Goal: Find contact information: Find contact information

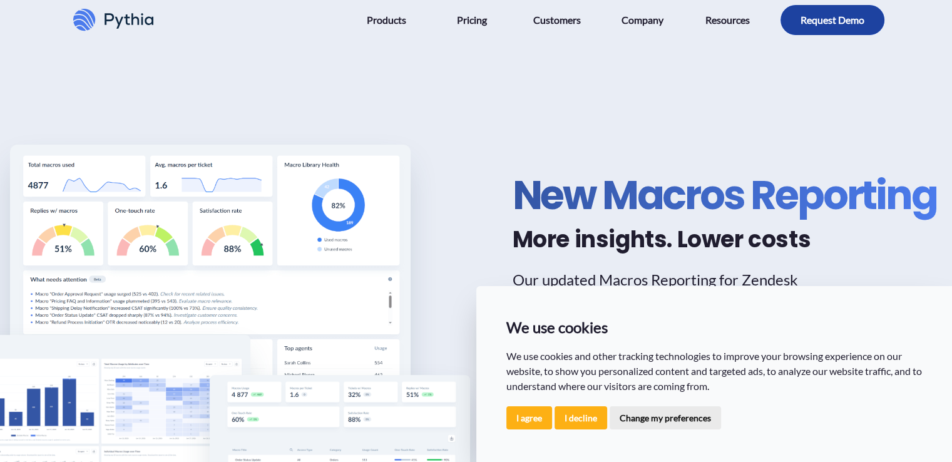
click at [817, 27] on button "button" at bounding box center [832, 20] width 104 height 30
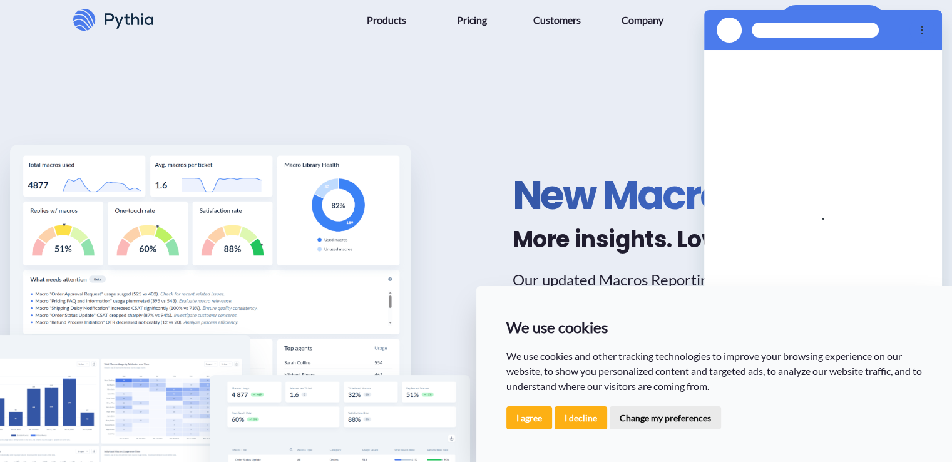
click at [664, 57] on div "New Macros Reporting More insights. Lower costs Our updated Macros Reporting fo…" at bounding box center [476, 340] width 952 height 600
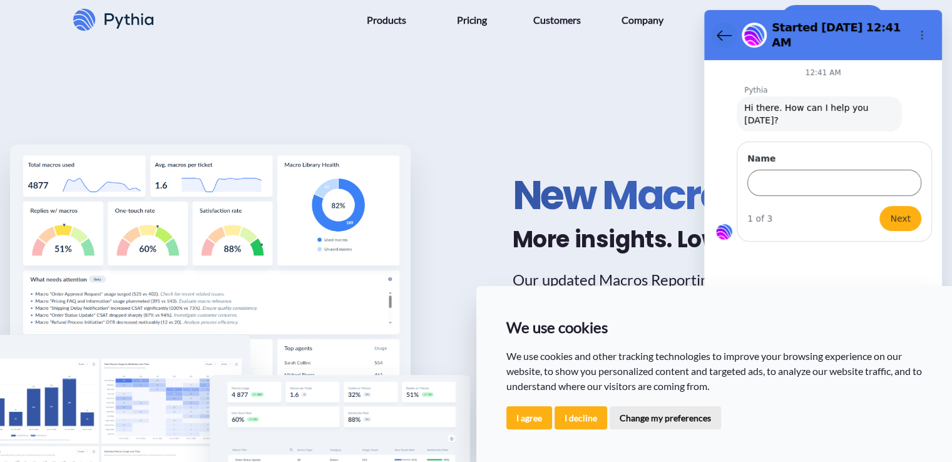
click at [721, 31] on icon "Back to the conversation list" at bounding box center [724, 35] width 14 height 9
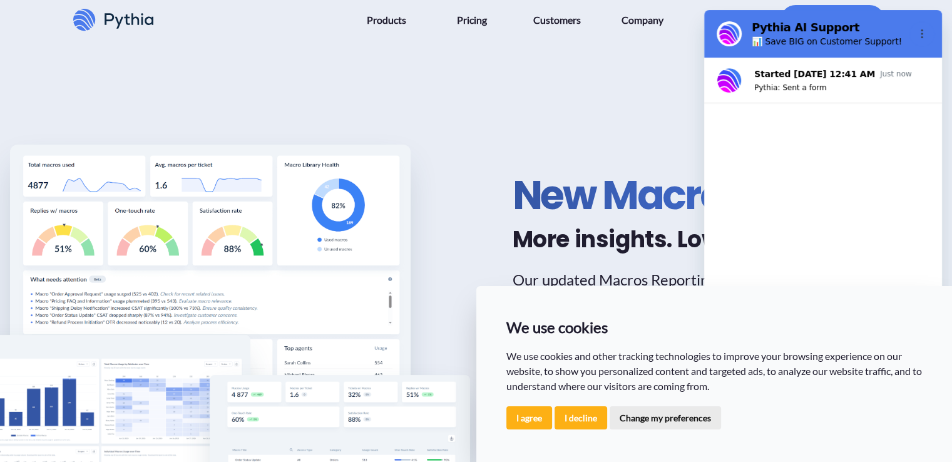
click at [780, 5] on div at bounding box center [832, 20] width 104 height 40
click at [807, 10] on iframe at bounding box center [823, 208] width 238 height 397
click at [648, 25] on span "Company" at bounding box center [642, 20] width 42 height 20
click at [576, 421] on button "I decline" at bounding box center [580, 417] width 53 height 23
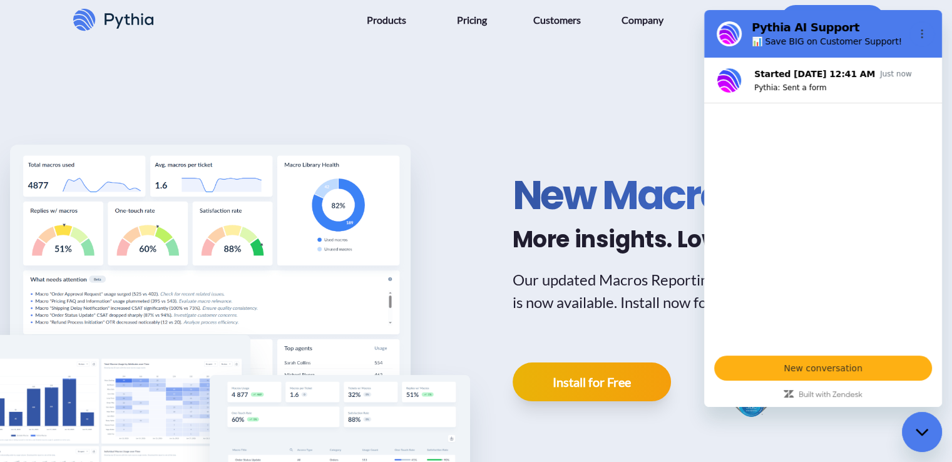
click at [921, 430] on icon "Close messaging window" at bounding box center [921, 432] width 13 height 8
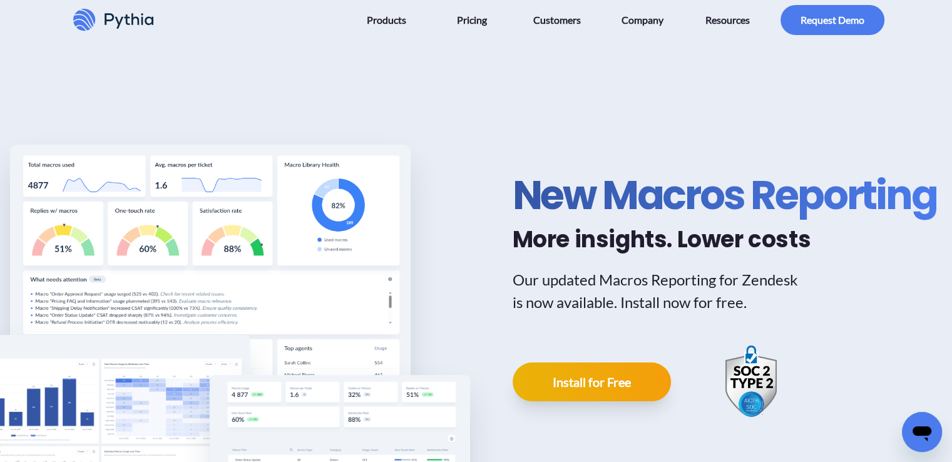
scroll to position [3256, 0]
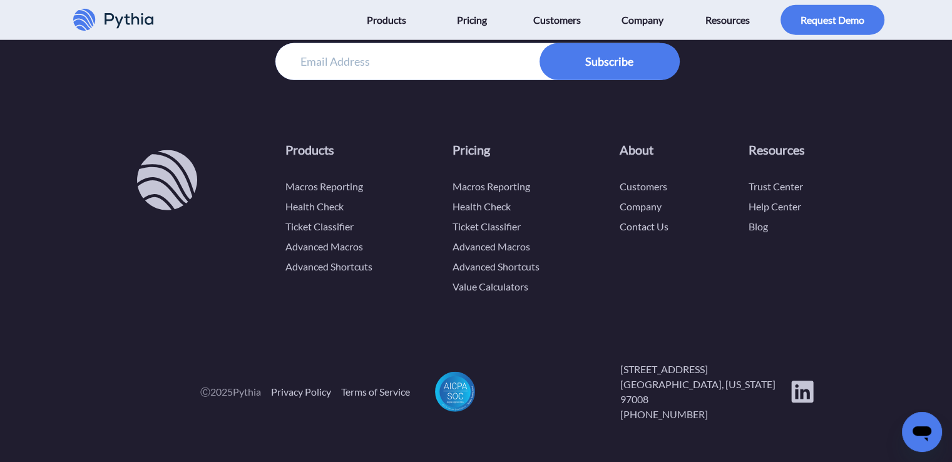
click at [640, 234] on li "Contact Us" at bounding box center [644, 226] width 49 height 15
click at [631, 232] on link "Contact Us" at bounding box center [644, 226] width 49 height 12
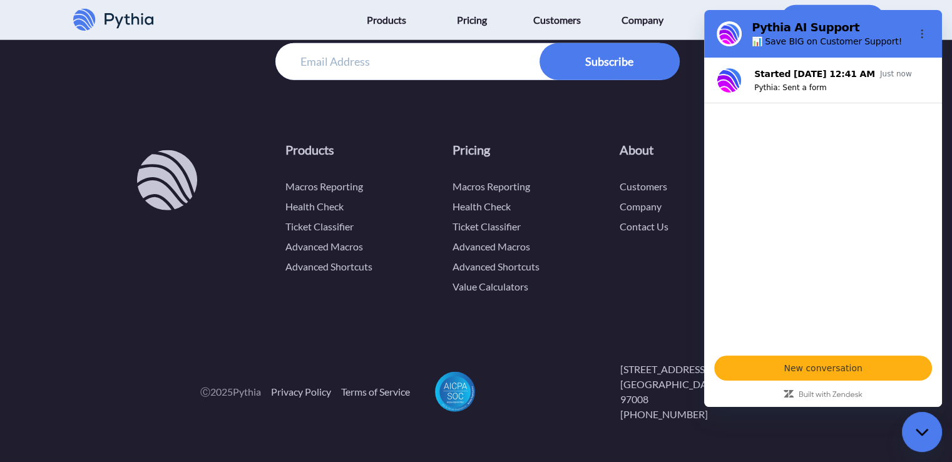
click at [907, 434] on div "Close messaging window" at bounding box center [922, 432] width 38 height 38
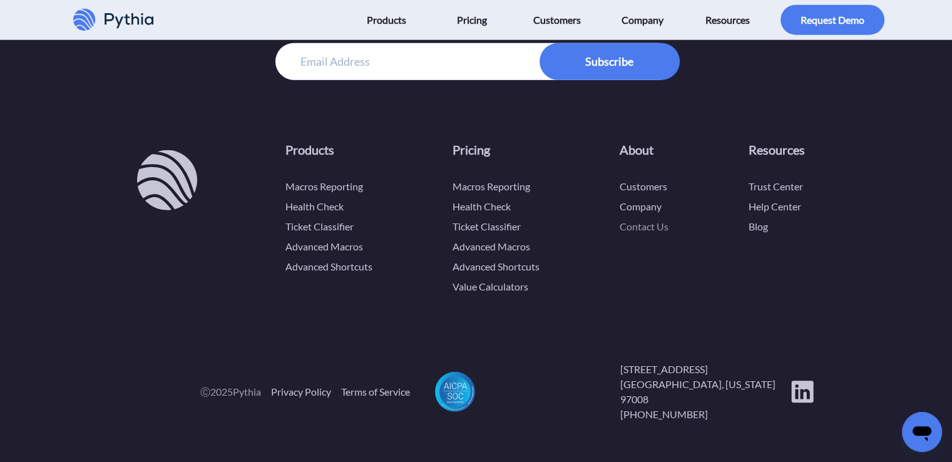
click at [635, 232] on link "Contact Us" at bounding box center [644, 226] width 49 height 12
